Goal: Task Accomplishment & Management: Manage account settings

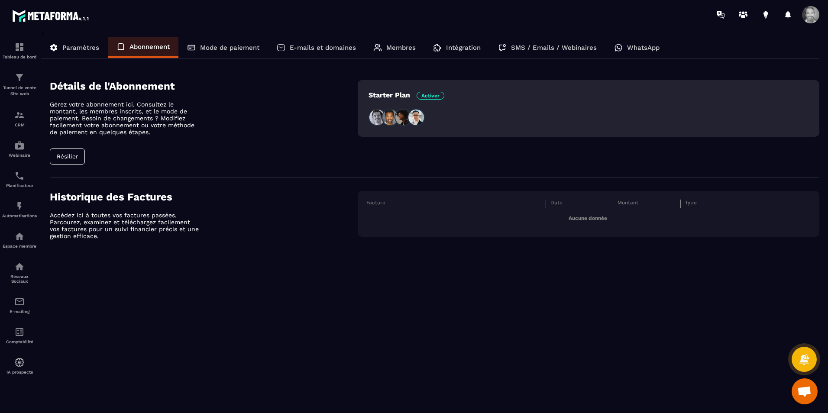
click at [810, 15] on span at bounding box center [810, 14] width 17 height 17
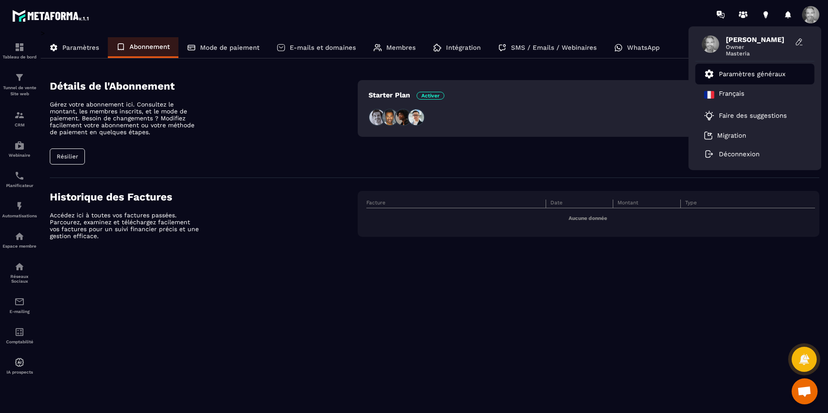
click at [748, 75] on p "Paramètres généraux" at bounding box center [752, 74] width 67 height 8
click at [742, 73] on p "Paramètres généraux" at bounding box center [752, 74] width 67 height 8
click at [71, 156] on button "Résilier" at bounding box center [67, 157] width 35 height 16
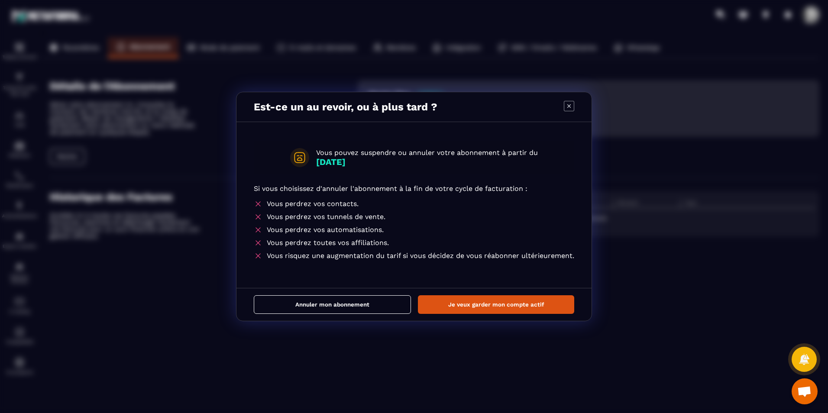
click at [331, 307] on button "Annuler mon abonnement" at bounding box center [332, 304] width 157 height 19
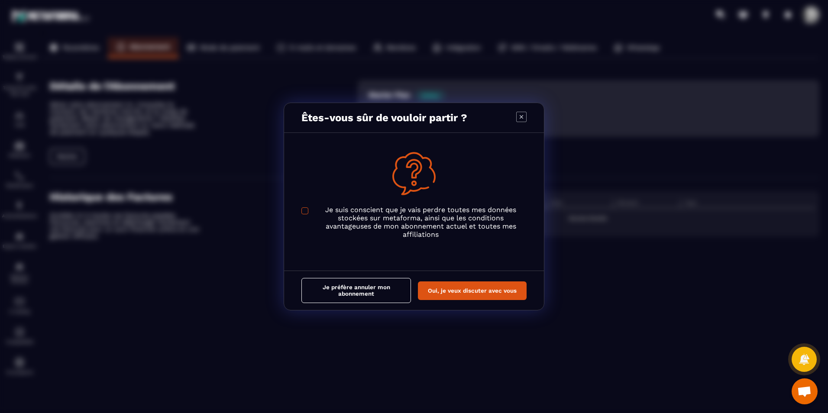
click at [305, 211] on span "Modal window" at bounding box center [305, 211] width 7 height 7
click at [368, 288] on button "Je préfère annuler mon abonnement" at bounding box center [357, 290] width 110 height 25
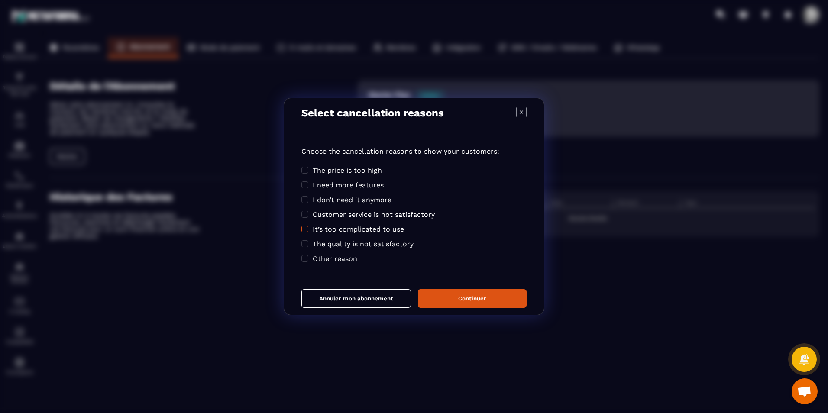
click at [304, 232] on span "Modal window" at bounding box center [305, 229] width 7 height 7
click at [467, 294] on button "Continuer" at bounding box center [472, 298] width 109 height 19
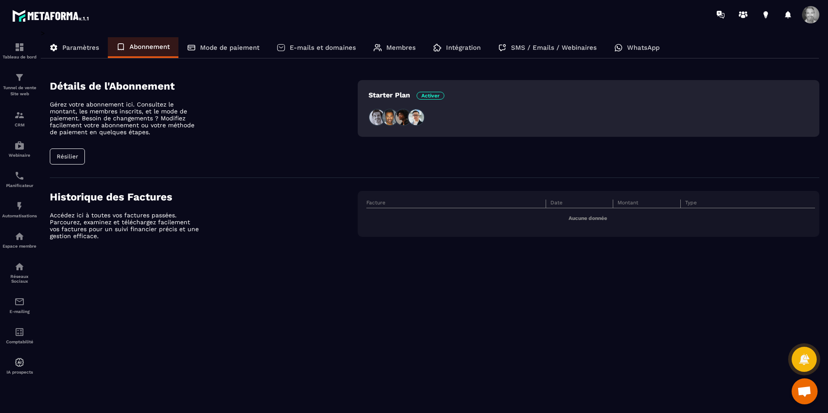
click at [81, 156] on button "Résilier" at bounding box center [67, 157] width 35 height 16
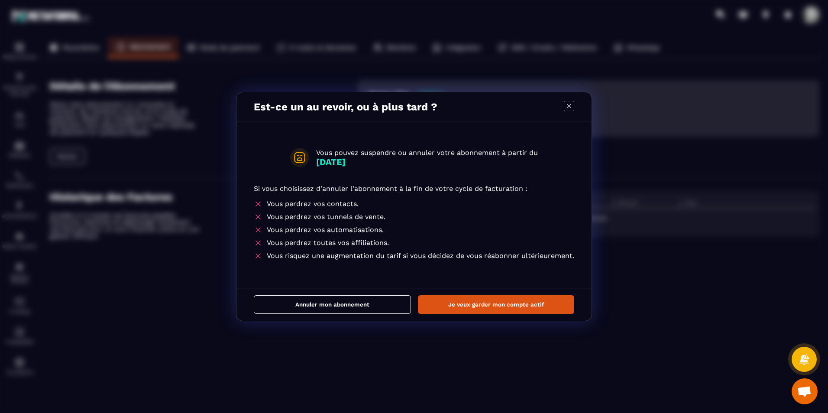
click at [339, 302] on button "Annuler mon abonnement" at bounding box center [332, 304] width 157 height 19
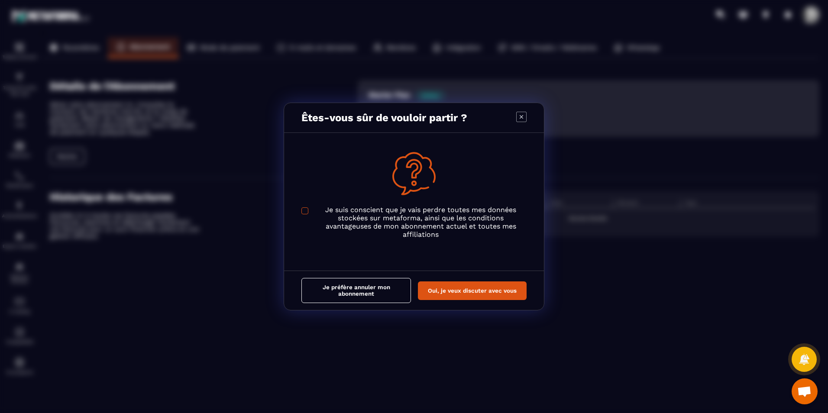
click at [305, 213] on span "Modal window" at bounding box center [305, 211] width 7 height 7
click at [376, 292] on button "Je préfère annuler mon abonnement" at bounding box center [357, 290] width 110 height 25
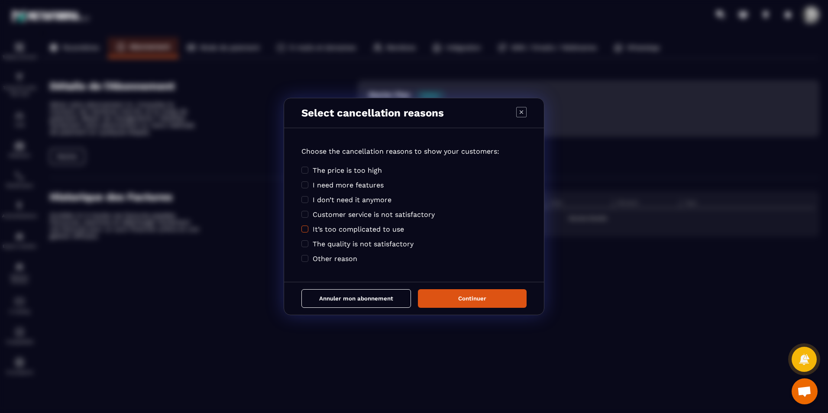
click at [305, 231] on span "Modal window" at bounding box center [305, 229] width 7 height 7
click at [344, 300] on button "Annuler mon abonnement" at bounding box center [357, 298] width 110 height 19
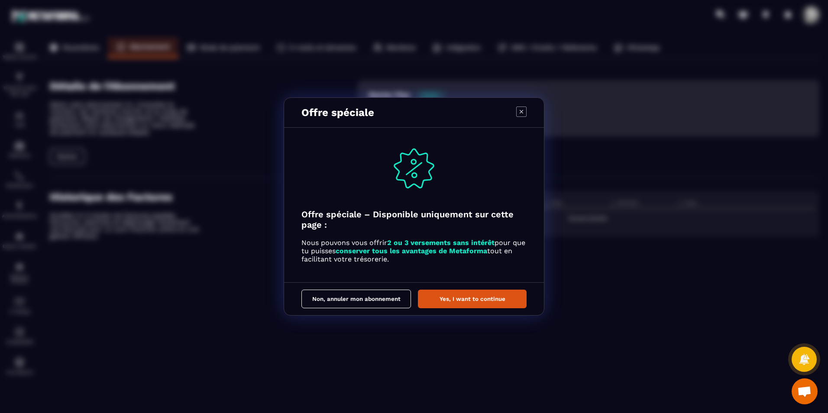
click at [344, 300] on button "Non, annuler mon abonnement" at bounding box center [357, 299] width 110 height 19
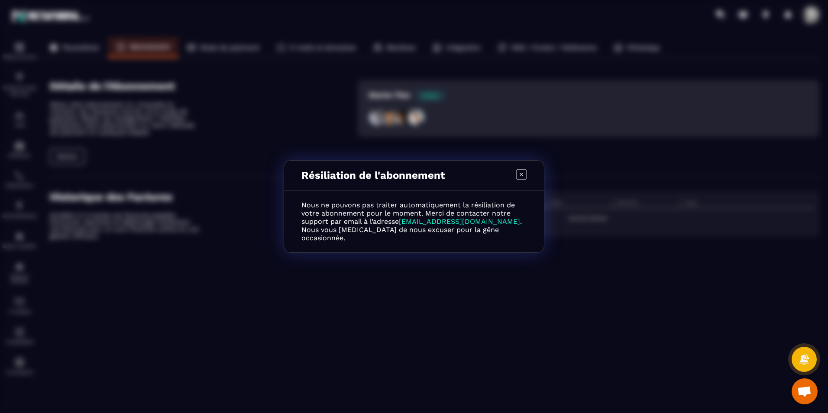
click at [519, 177] on icon "Modal window" at bounding box center [521, 174] width 10 height 10
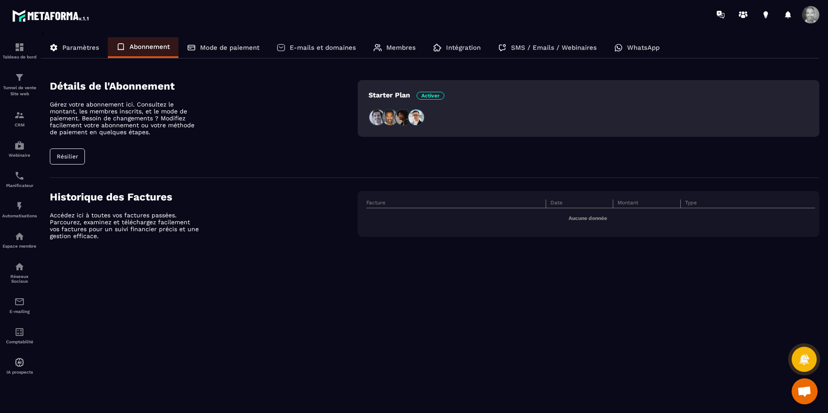
click at [806, 17] on span at bounding box center [810, 14] width 17 height 17
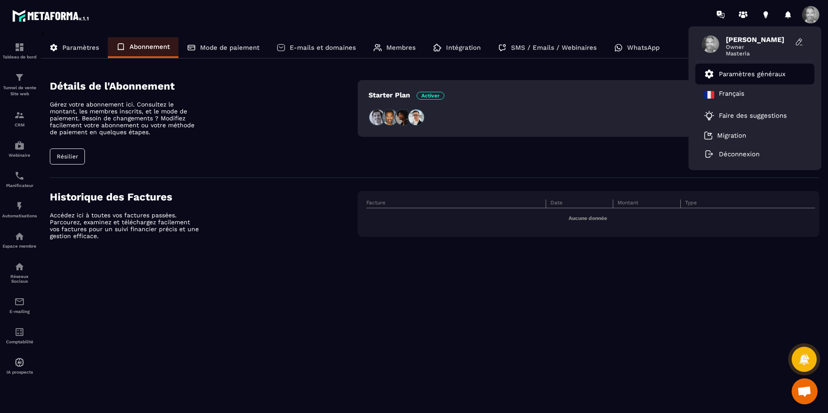
click at [762, 74] on p "Paramètres généraux" at bounding box center [752, 74] width 67 height 8
click at [86, 49] on p "Paramètres" at bounding box center [80, 48] width 37 height 8
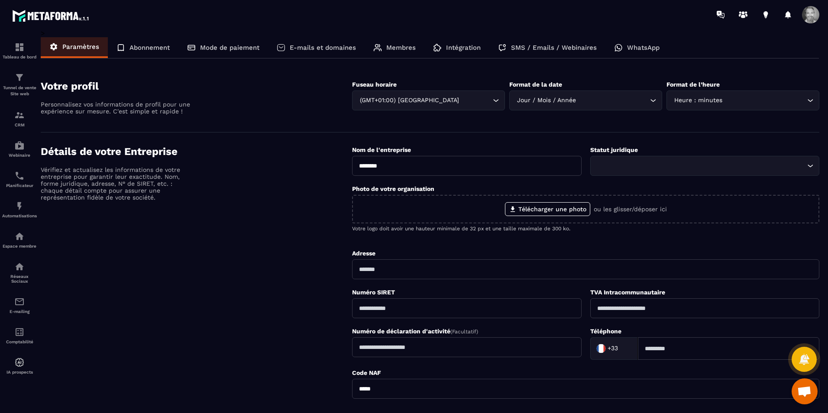
click at [305, 50] on p "E-mails et domaines" at bounding box center [323, 48] width 66 height 8
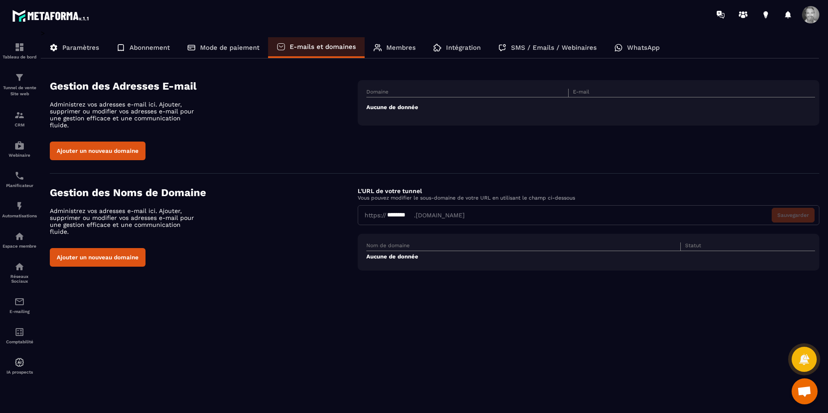
click at [805, 16] on span at bounding box center [810, 14] width 17 height 17
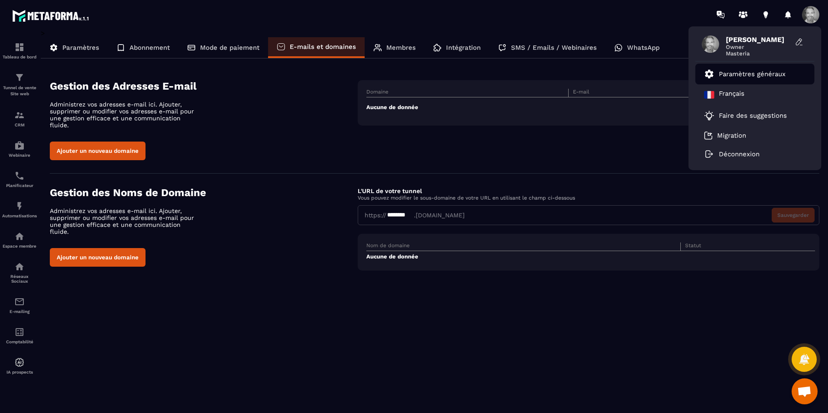
click at [772, 74] on p "Paramètres généraux" at bounding box center [752, 74] width 67 height 8
click at [150, 46] on p "Abonnement" at bounding box center [150, 48] width 40 height 8
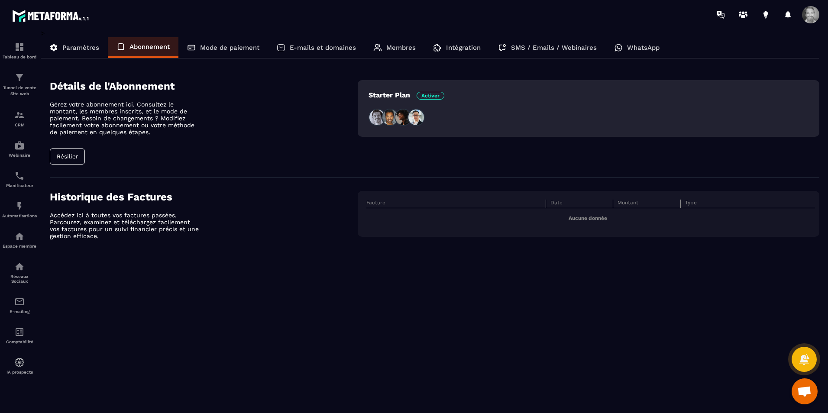
click at [69, 160] on button "Résilier" at bounding box center [67, 157] width 35 height 16
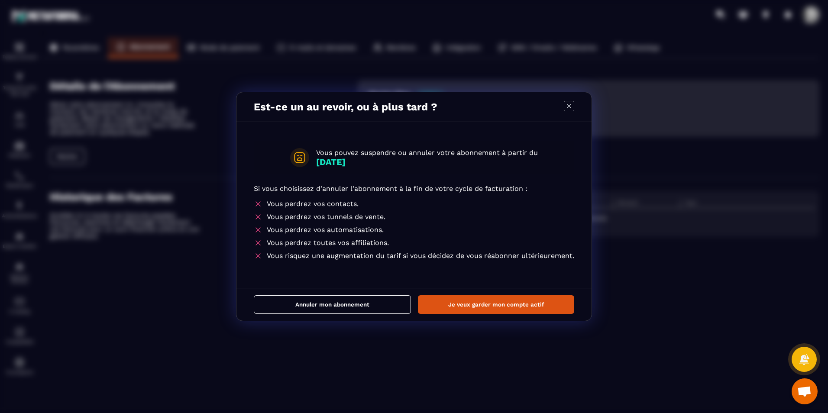
click at [323, 306] on button "Annuler mon abonnement" at bounding box center [332, 304] width 157 height 19
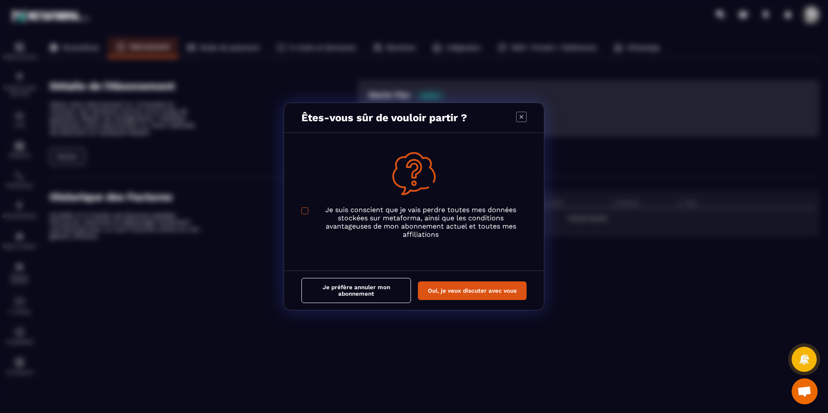
click at [307, 211] on span "Modal window" at bounding box center [305, 211] width 7 height 7
click at [356, 290] on button "Je préfère annuler mon abonnement" at bounding box center [357, 290] width 110 height 25
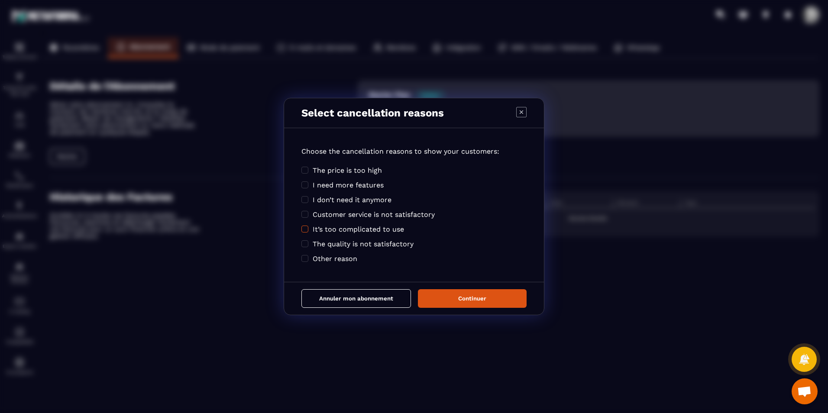
click at [305, 230] on span "Modal window" at bounding box center [305, 229] width 7 height 7
click at [360, 299] on button "Annuler mon abonnement" at bounding box center [357, 298] width 110 height 19
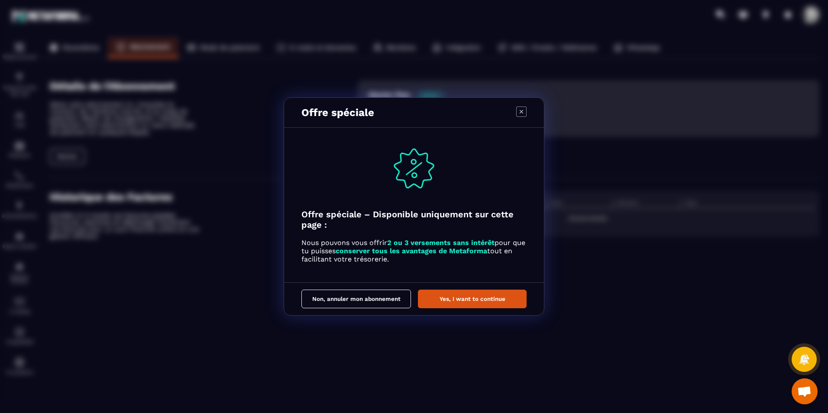
click at [360, 299] on button "Non, annuler mon abonnement" at bounding box center [357, 299] width 110 height 19
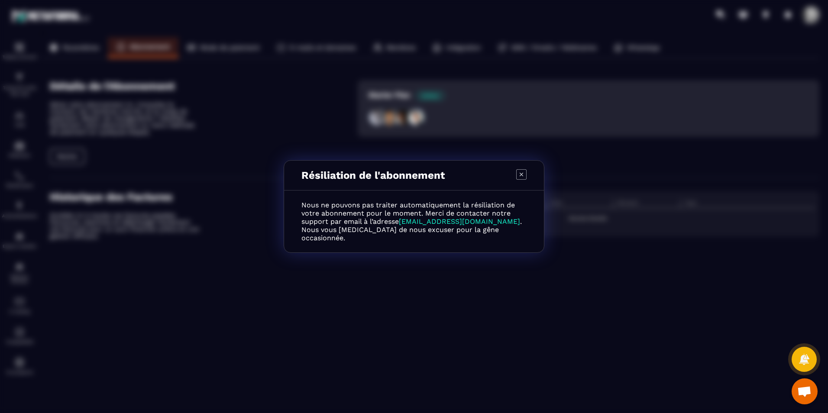
click at [520, 179] on icon "Modal window" at bounding box center [521, 174] width 10 height 10
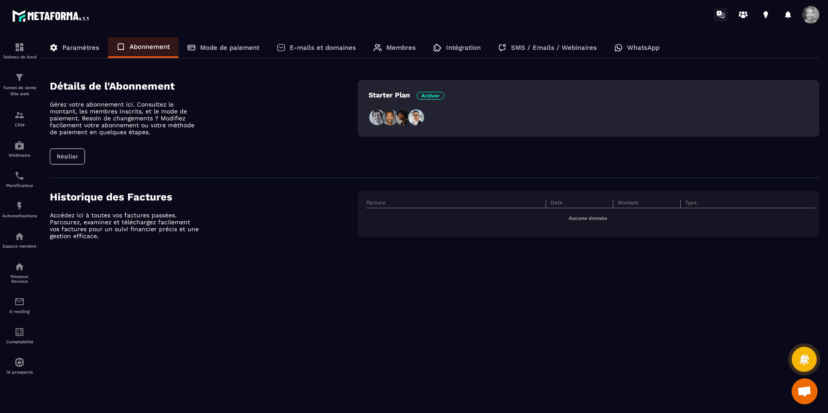
click at [721, 12] on icon at bounding box center [719, 14] width 5 height 6
click at [766, 14] on icon at bounding box center [766, 14] width 4 height 6
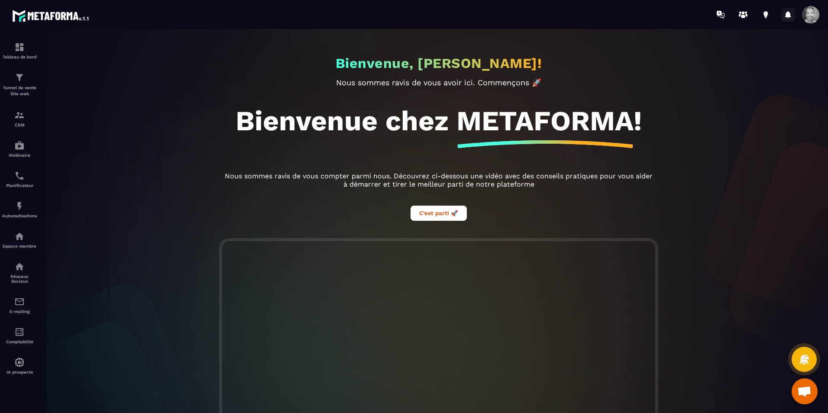
click at [789, 14] on icon at bounding box center [788, 14] width 6 height 7
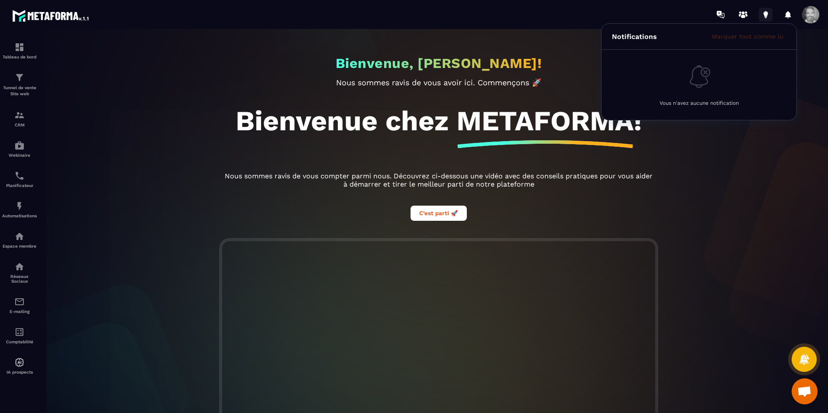
click at [766, 14] on icon at bounding box center [766, 14] width 4 height 6
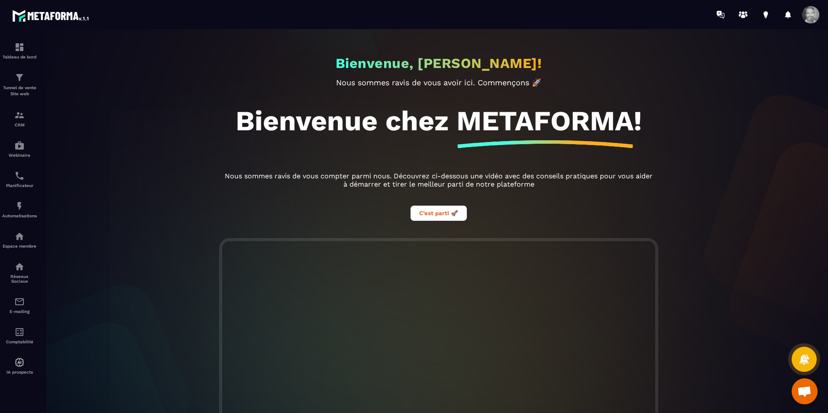
click at [811, 392] on span "Ouvrir le chat" at bounding box center [805, 392] width 14 height 12
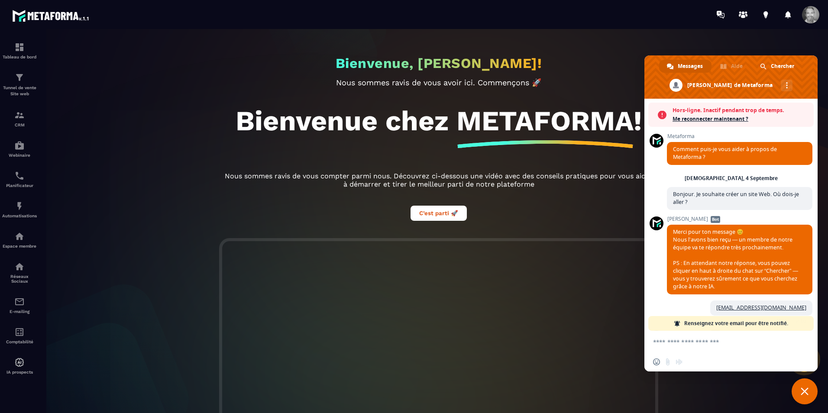
scroll to position [266, 0]
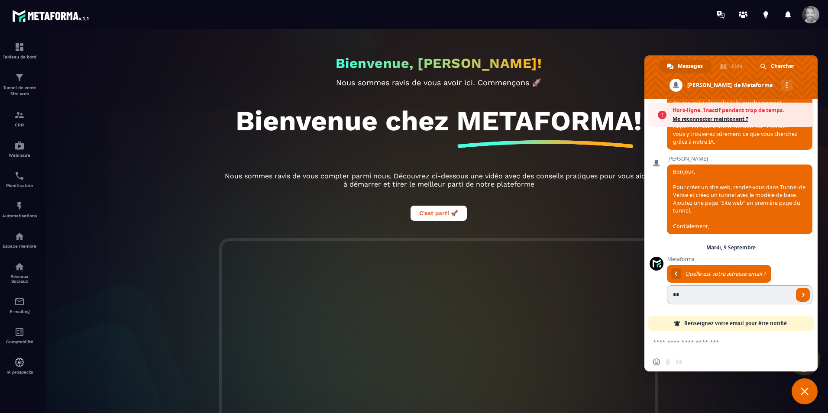
type input "*"
type input "**********"
click at [801, 296] on span "Envoyer" at bounding box center [803, 295] width 4 height 4
click at [763, 341] on textarea "Entrez votre message..." at bounding box center [721, 342] width 137 height 8
type textarea "********"
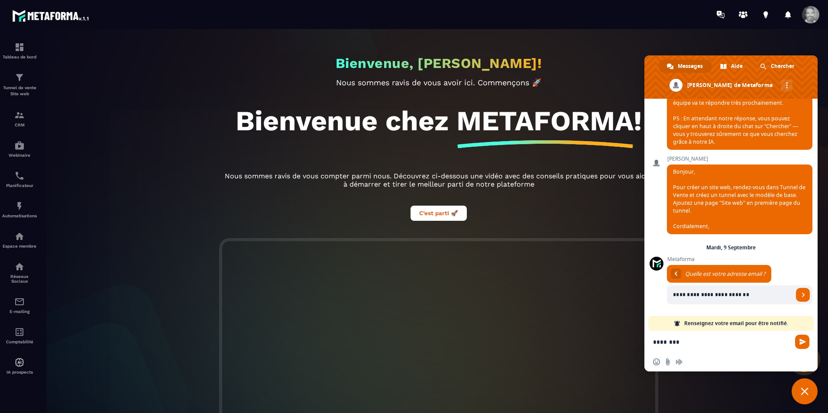
scroll to position [238, 0]
